Goal: Task Accomplishment & Management: Manage account settings

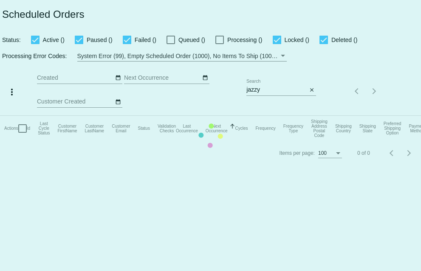
click at [265, 116] on mat-table "Actions Id Last Cycle Status Customer FirstName Customer LastName Customer Emai…" at bounding box center [210, 128] width 421 height 25
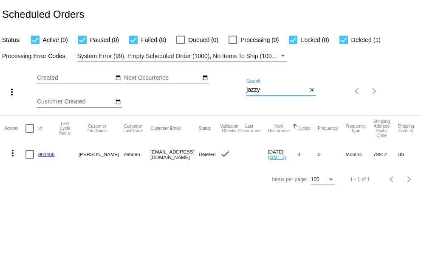
drag, startPoint x: 263, startPoint y: 90, endPoint x: 230, endPoint y: 90, distance: 32.3
click at [230, 90] on div "more_vert Sep Jan Feb Mar Apr 1" at bounding box center [210, 89] width 421 height 54
paste input "surfinsusieq@hotmail.com"
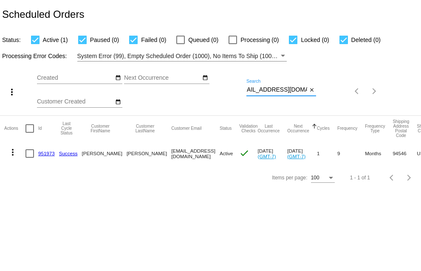
type input "surfinsusieq@hotmail.com"
click at [12, 152] on mat-icon "more_vert" at bounding box center [13, 152] width 10 height 10
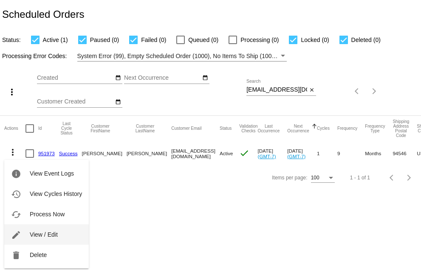
click at [35, 235] on span "View / Edit" at bounding box center [44, 235] width 28 height 7
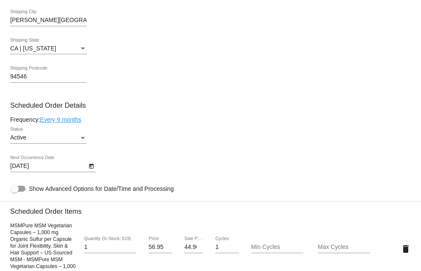
scroll to position [425, 0]
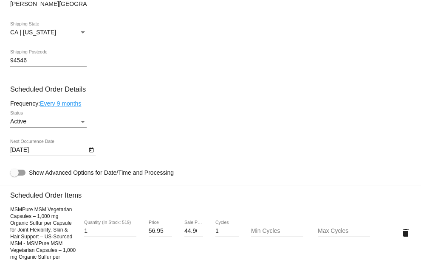
click at [91, 155] on icon "Open calendar" at bounding box center [91, 150] width 6 height 10
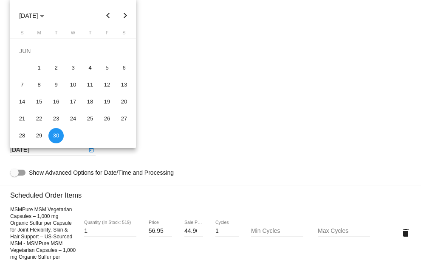
click at [108, 15] on button "Previous month" at bounding box center [108, 15] width 17 height 17
click at [108, 14] on button "Previous month" at bounding box center [108, 15] width 17 height 17
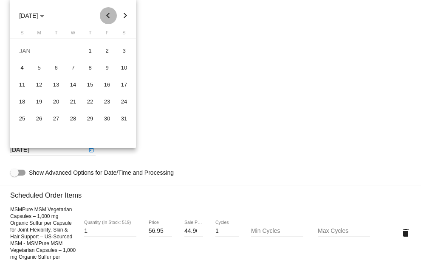
click at [108, 14] on button "Previous month" at bounding box center [108, 15] width 17 height 17
click at [54, 136] on div "30" at bounding box center [55, 135] width 15 height 15
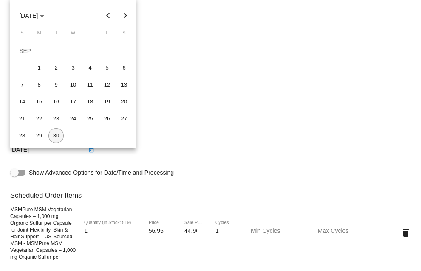
type input "9/30/2025"
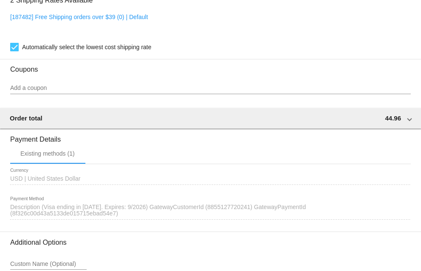
scroll to position [822, 0]
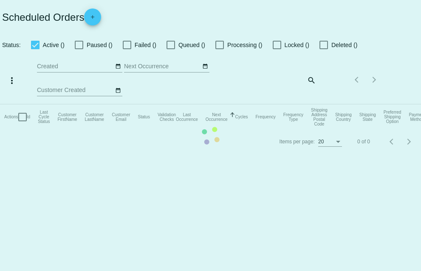
checkbox input "true"
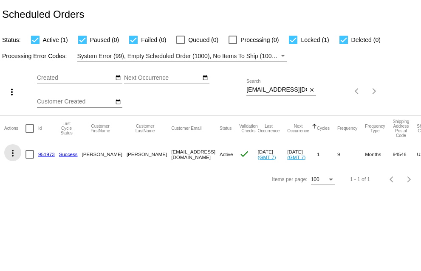
click at [11, 152] on mat-icon "more_vert" at bounding box center [13, 153] width 10 height 10
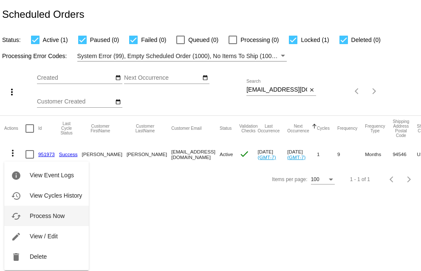
click at [41, 214] on span "Process Now" at bounding box center [47, 216] width 35 height 7
